Goal: Information Seeking & Learning: Learn about a topic

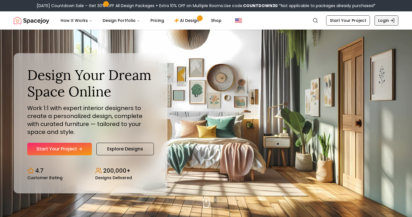
click at [379, 24] on link "Login" at bounding box center [387, 20] width 24 height 10
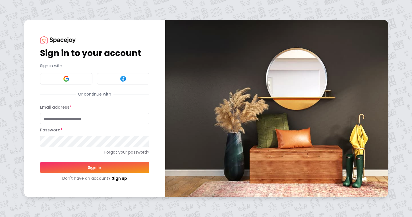
click at [67, 118] on input "Email address *" at bounding box center [94, 118] width 109 height 11
type input "**********"
click at [40, 162] on button "Sign In" at bounding box center [94, 167] width 109 height 11
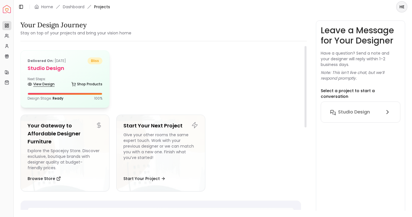
click at [43, 84] on link "View Design" at bounding box center [41, 84] width 27 height 8
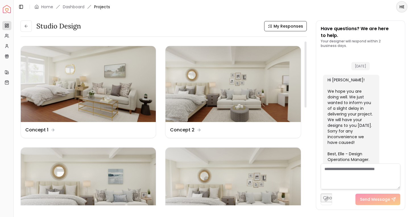
scroll to position [798, 0]
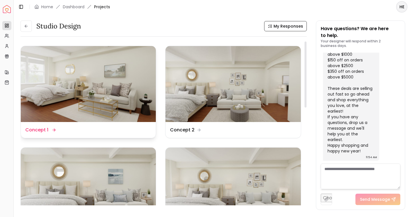
click at [106, 71] on img at bounding box center [88, 84] width 135 height 76
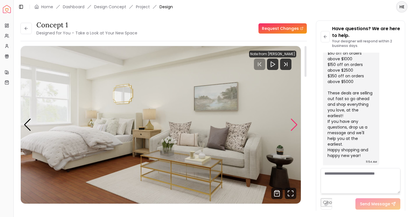
click at [294, 125] on div "Next slide" at bounding box center [294, 125] width 8 height 13
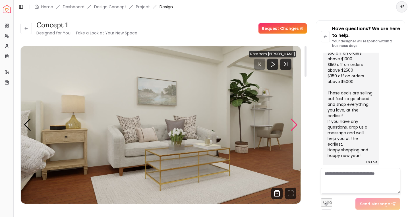
click at [294, 125] on div "Next slide" at bounding box center [294, 125] width 8 height 13
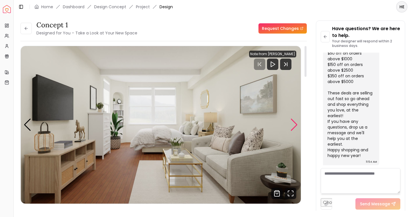
click at [294, 125] on div "Next slide" at bounding box center [294, 125] width 8 height 13
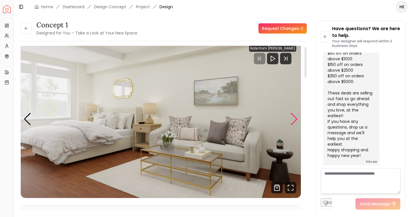
scroll to position [5, 0]
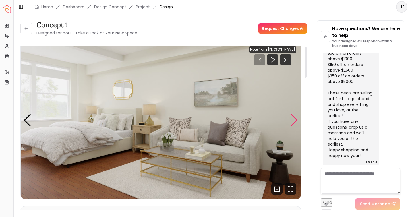
click at [293, 121] on div "Next slide" at bounding box center [294, 120] width 8 height 13
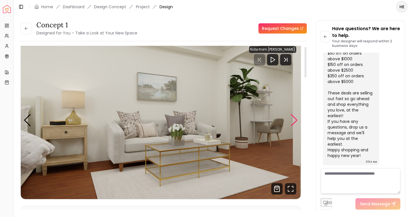
click at [293, 122] on div "Next slide" at bounding box center [294, 120] width 8 height 13
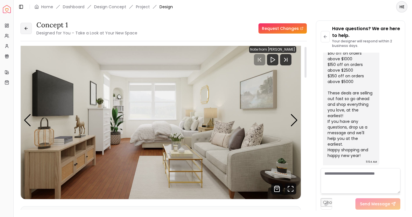
click at [27, 33] on button at bounding box center [25, 28] width 11 height 11
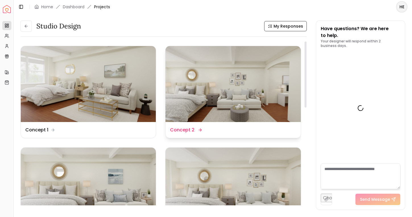
scroll to position [798, 0]
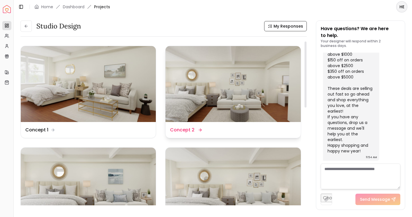
click at [205, 77] on img at bounding box center [233, 84] width 135 height 76
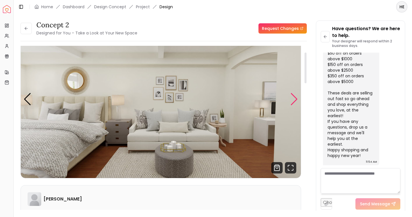
scroll to position [36, 0]
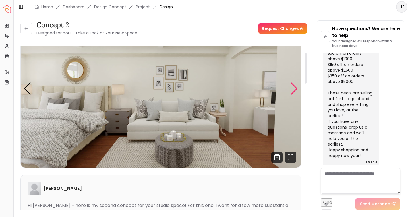
click at [292, 92] on div "Next slide" at bounding box center [294, 88] width 8 height 13
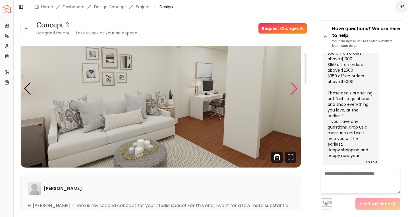
click at [292, 92] on div "Next slide" at bounding box center [294, 88] width 8 height 13
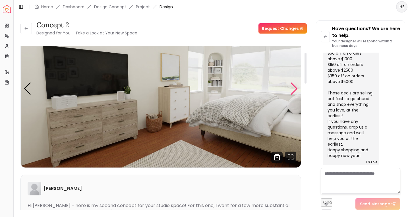
click at [292, 92] on div "Next slide" at bounding box center [294, 88] width 8 height 13
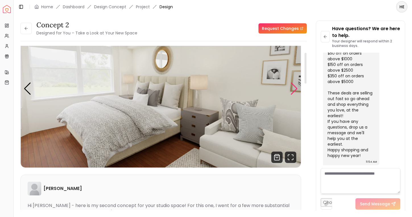
click at [292, 92] on div "Next slide" at bounding box center [294, 88] width 8 height 13
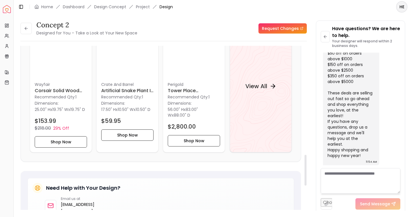
scroll to position [571, 0]
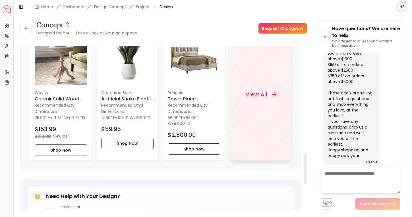
click at [262, 103] on div "View All" at bounding box center [260, 94] width 45 height 17
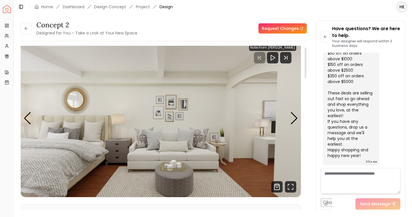
scroll to position [8, 0]
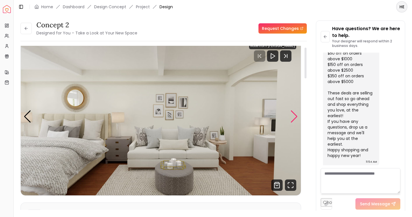
click at [295, 117] on div "Next slide" at bounding box center [294, 116] width 8 height 13
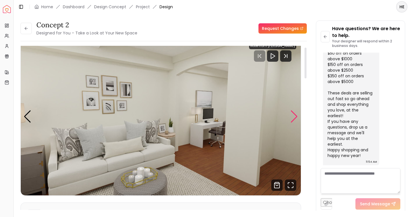
click at [295, 117] on div "Next slide" at bounding box center [294, 116] width 8 height 13
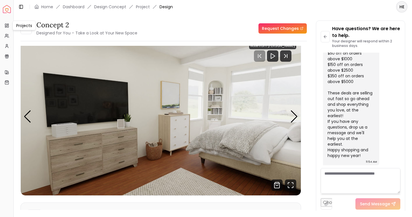
click at [23, 27] on div "Projects Projects" at bounding box center [24, 26] width 23 height 10
click at [25, 28] on icon at bounding box center [25, 28] width 1 height 3
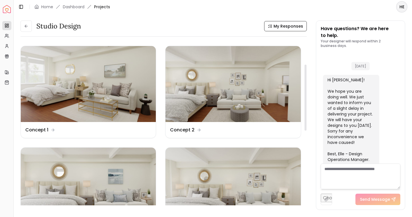
scroll to position [798, 0]
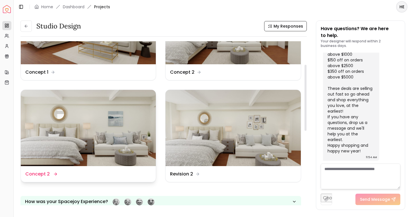
click at [97, 112] on img at bounding box center [88, 128] width 135 height 76
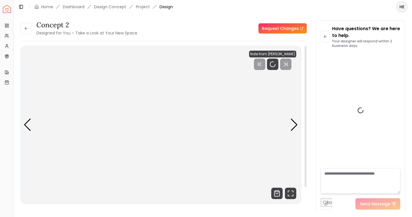
scroll to position [794, 0]
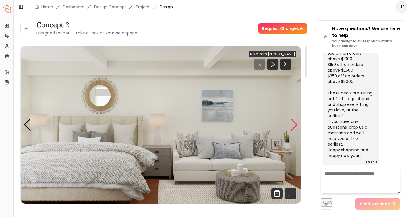
click at [295, 122] on div "Next slide" at bounding box center [294, 125] width 8 height 13
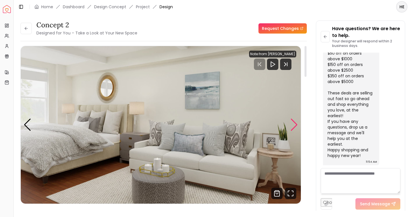
click at [295, 122] on div "Next slide" at bounding box center [294, 125] width 8 height 13
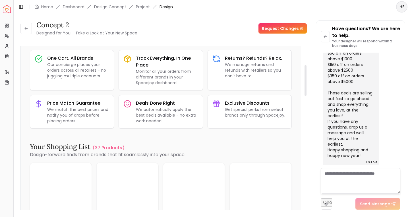
scroll to position [401, 0]
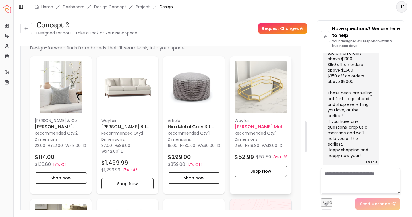
click at [269, 96] on img at bounding box center [261, 87] width 52 height 52
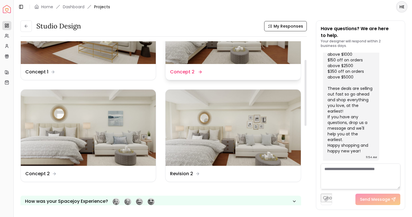
scroll to position [58, 0]
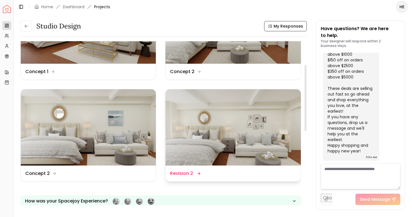
click at [223, 120] on img at bounding box center [233, 127] width 135 height 76
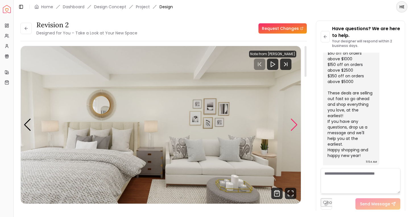
click at [294, 121] on div "Next slide" at bounding box center [294, 125] width 8 height 13
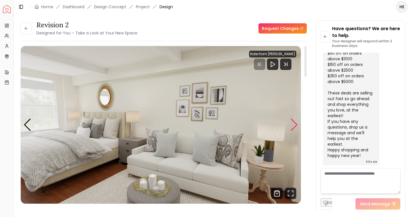
click at [294, 121] on div "Next slide" at bounding box center [294, 125] width 8 height 13
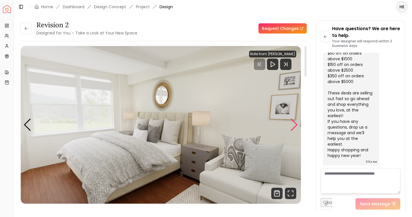
click at [294, 121] on div "Next slide" at bounding box center [294, 125] width 8 height 13
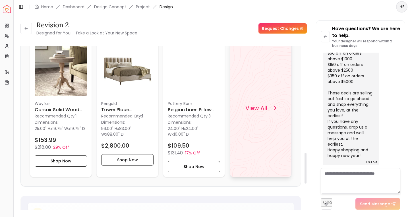
scroll to position [551, 0]
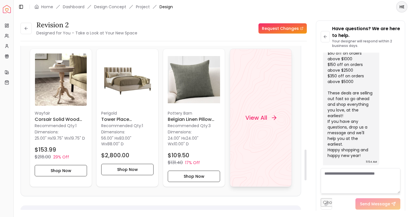
click at [272, 113] on div "View All" at bounding box center [260, 117] width 45 height 17
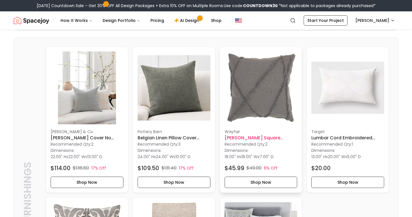
scroll to position [127, 0]
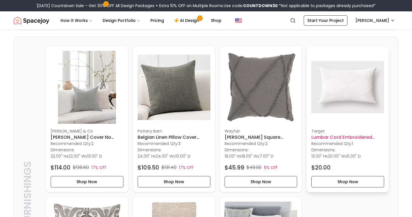
click at [326, 80] on img at bounding box center [347, 87] width 73 height 73
click at [280, 74] on img at bounding box center [261, 87] width 73 height 73
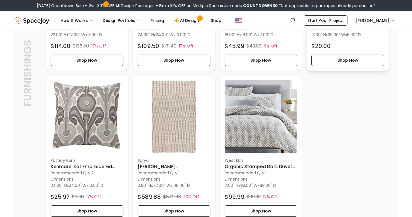
scroll to position [249, 0]
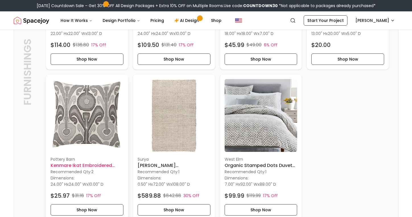
click at [100, 107] on img at bounding box center [87, 115] width 73 height 73
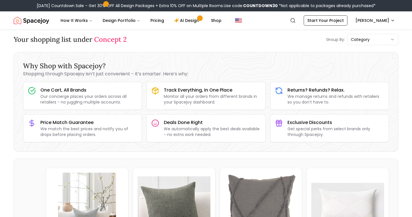
scroll to position [0, 0]
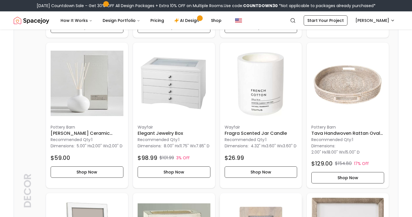
scroll to position [1077, 0]
